Goal: Task Accomplishment & Management: Use online tool/utility

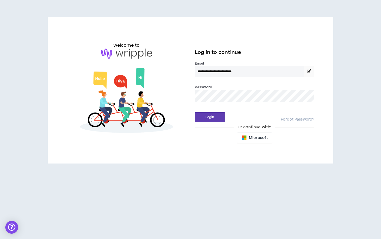
click at [210, 117] on button "Login" at bounding box center [210, 117] width 30 height 10
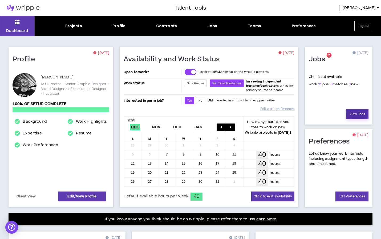
click at [361, 116] on link "View Jobs" at bounding box center [357, 114] width 22 height 10
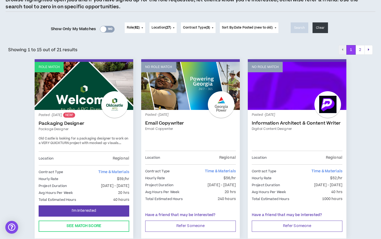
scroll to position [60, 0]
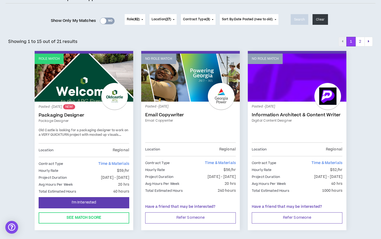
click at [64, 71] on link "Role Match" at bounding box center [84, 78] width 99 height 48
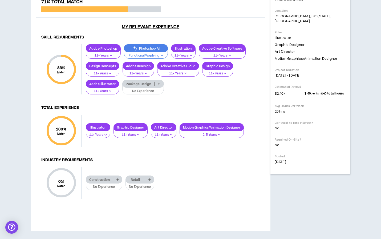
scroll to position [269, 0]
click at [153, 50] on p "Photoshop AI" at bounding box center [145, 48] width 43 height 4
click at [263, 121] on div "Skill Requirements 83 % Match Skill Requirements Adobe Photoshop 11+ Years Phot…" at bounding box center [150, 120] width 229 height 178
click at [145, 50] on p "Photoshop AI" at bounding box center [145, 48] width 43 height 4
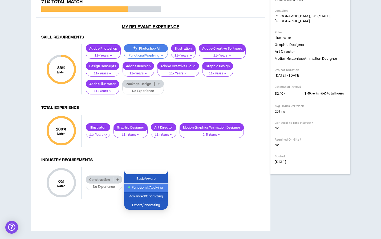
click at [157, 185] on span "Functional/Applying" at bounding box center [145, 188] width 37 height 6
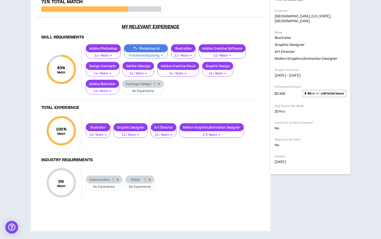
click at [147, 86] on p "Package Design" at bounding box center [139, 84] width 32 height 4
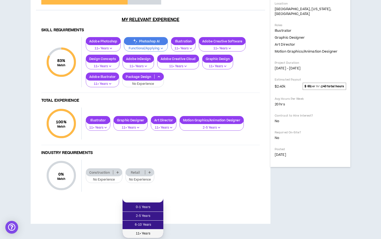
click at [153, 230] on span "11+ Years" at bounding box center [143, 233] width 34 height 6
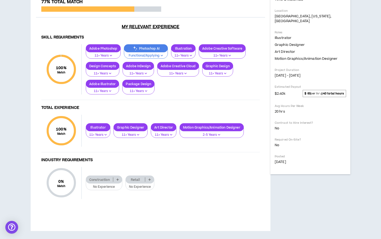
scroll to position [291, 0]
click at [134, 180] on p "Retail" at bounding box center [135, 179] width 19 height 4
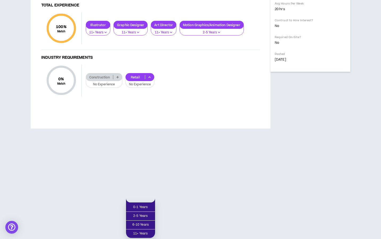
click at [225, 88] on div "Construction No Experience Retail No Experience" at bounding box center [171, 80] width 178 height 15
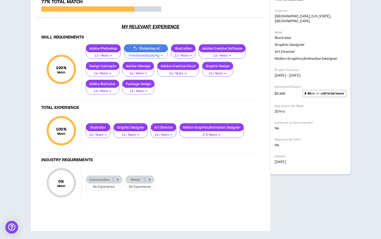
scroll to position [248, 0]
click at [149, 50] on p "Photoshop AI" at bounding box center [145, 48] width 43 height 4
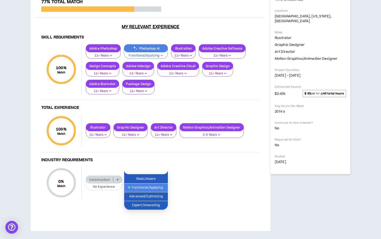
click at [212, 100] on div "100 % Match Skill Requirements Adobe Photoshop 11+ Years Photoshop AI Functiona…" at bounding box center [150, 72] width 218 height 56
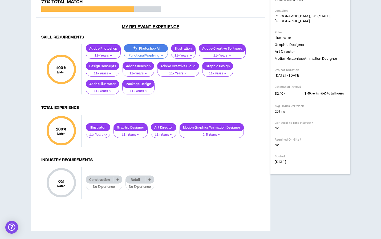
scroll to position [291, 0]
